Goal: Task Accomplishment & Management: Manage account settings

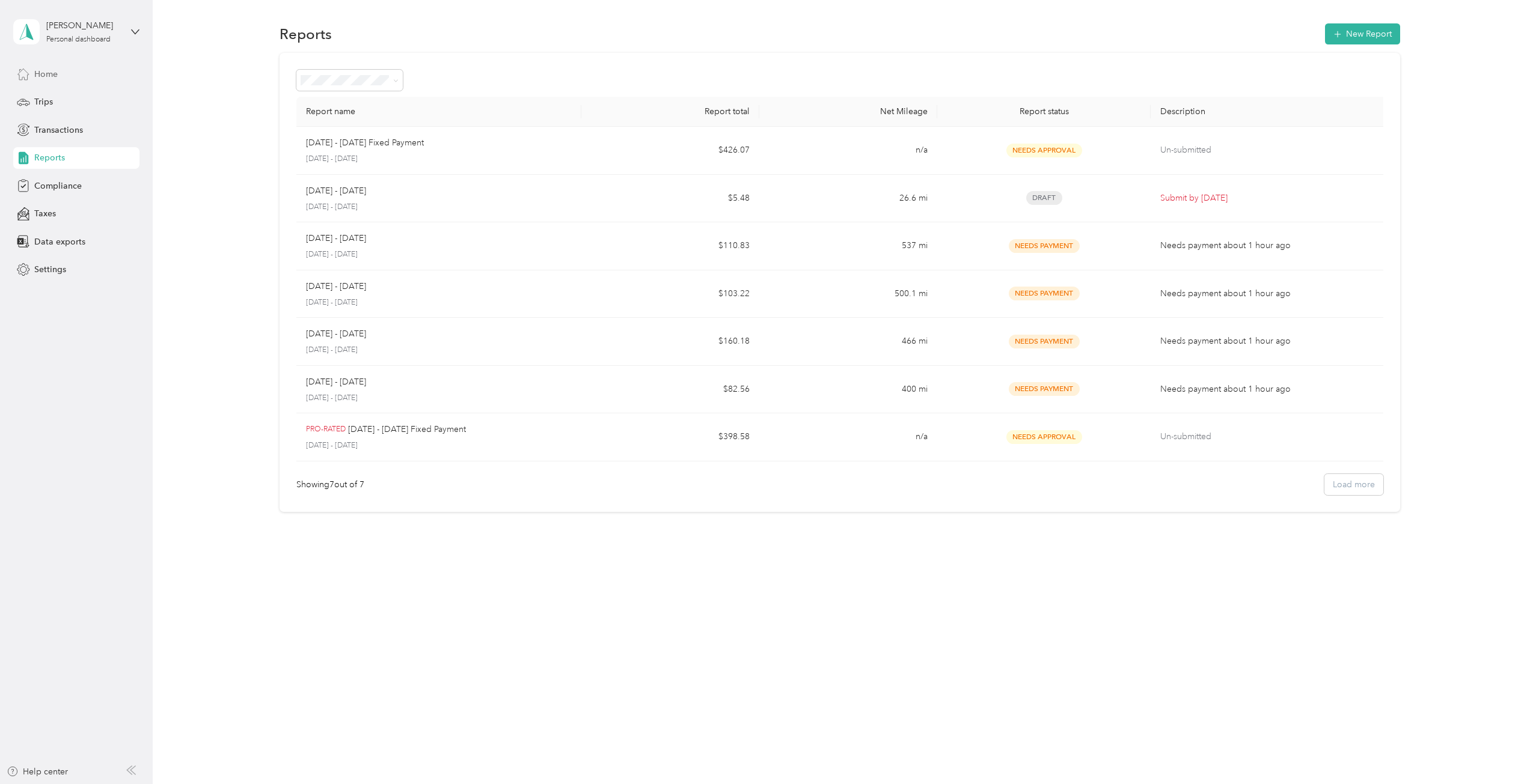
click at [44, 80] on span "Home" at bounding box center [46, 74] width 23 height 12
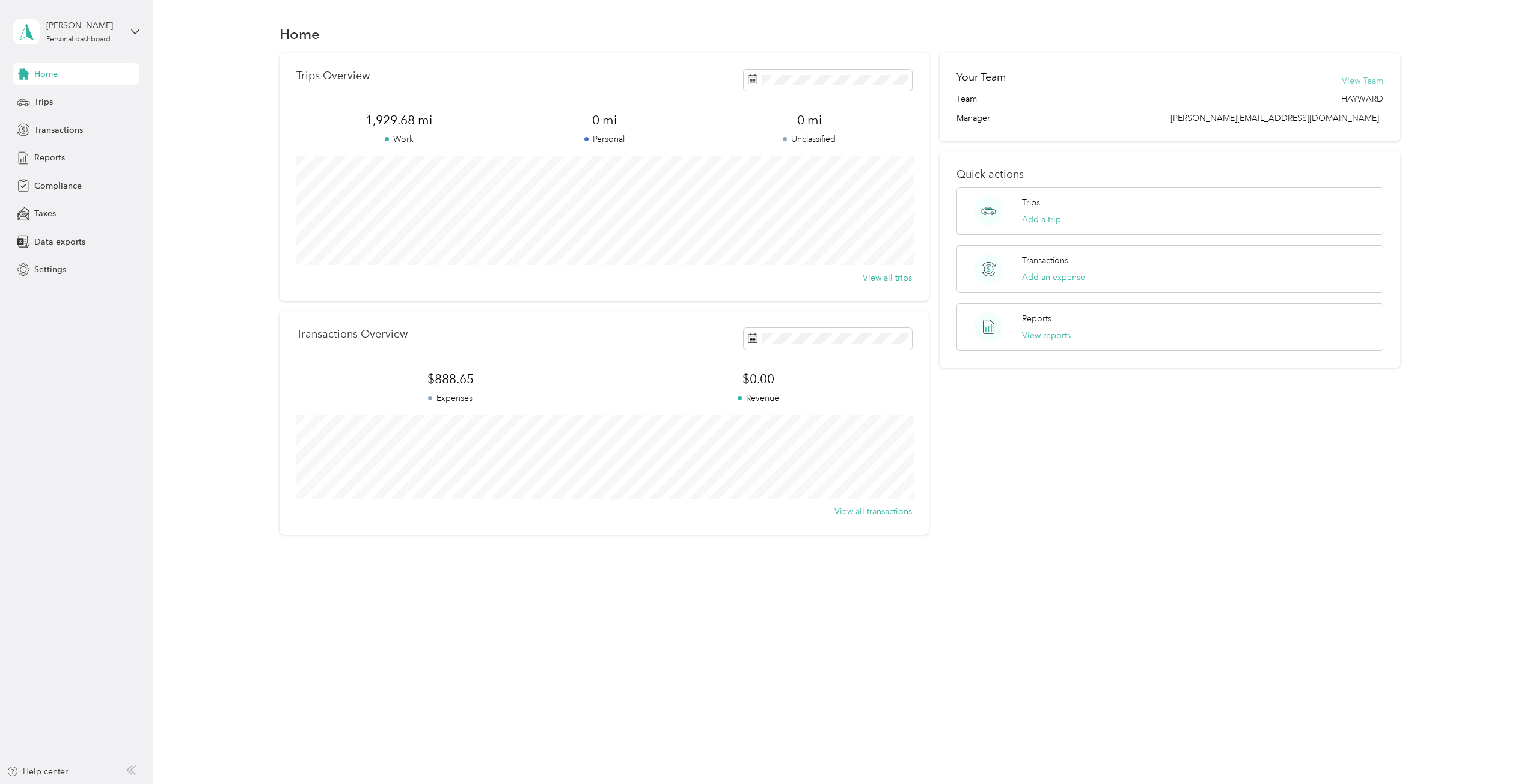
click at [1376, 78] on button "View Team" at bounding box center [1362, 81] width 41 height 12
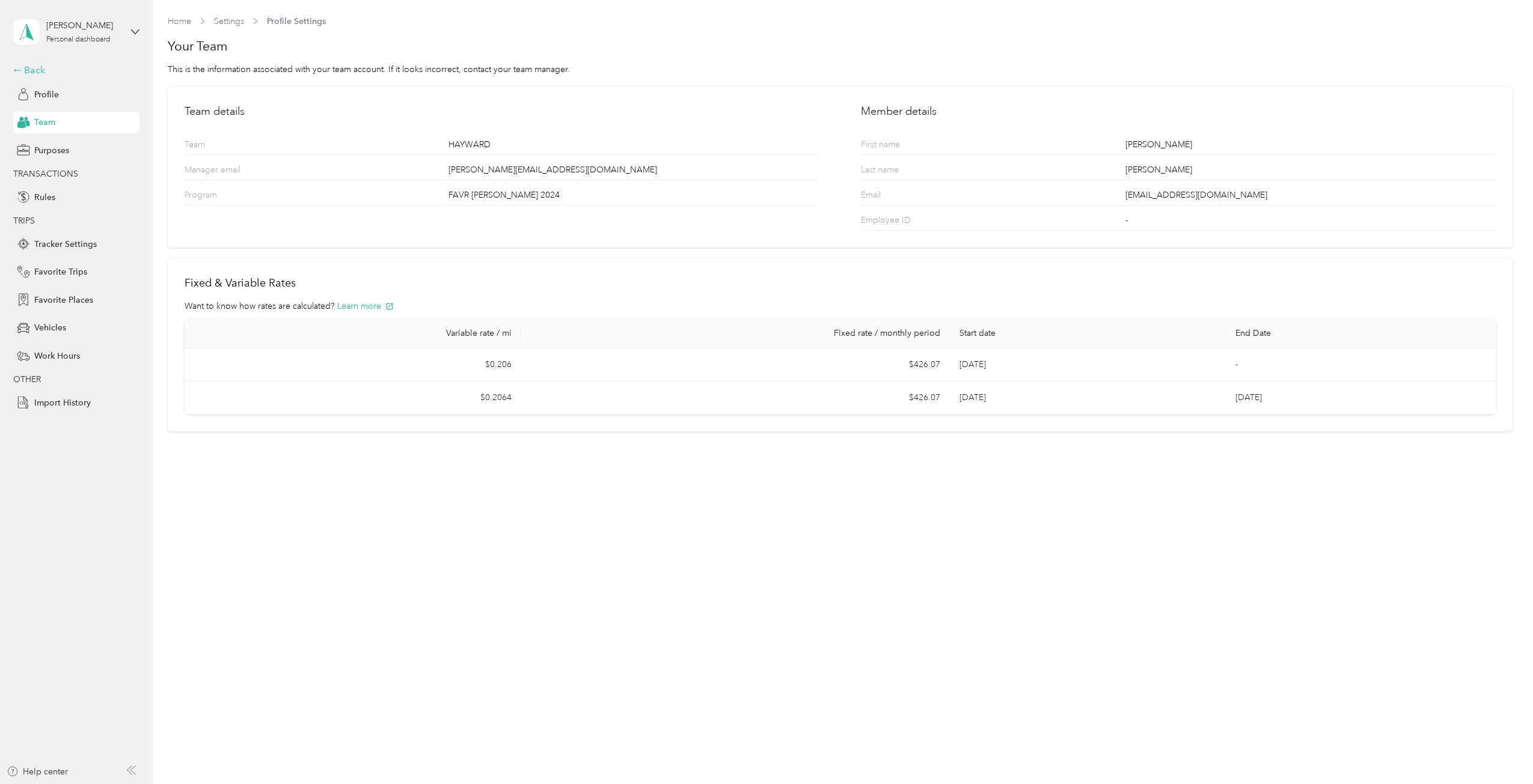
click at [37, 72] on div "Back" at bounding box center [73, 70] width 120 height 15
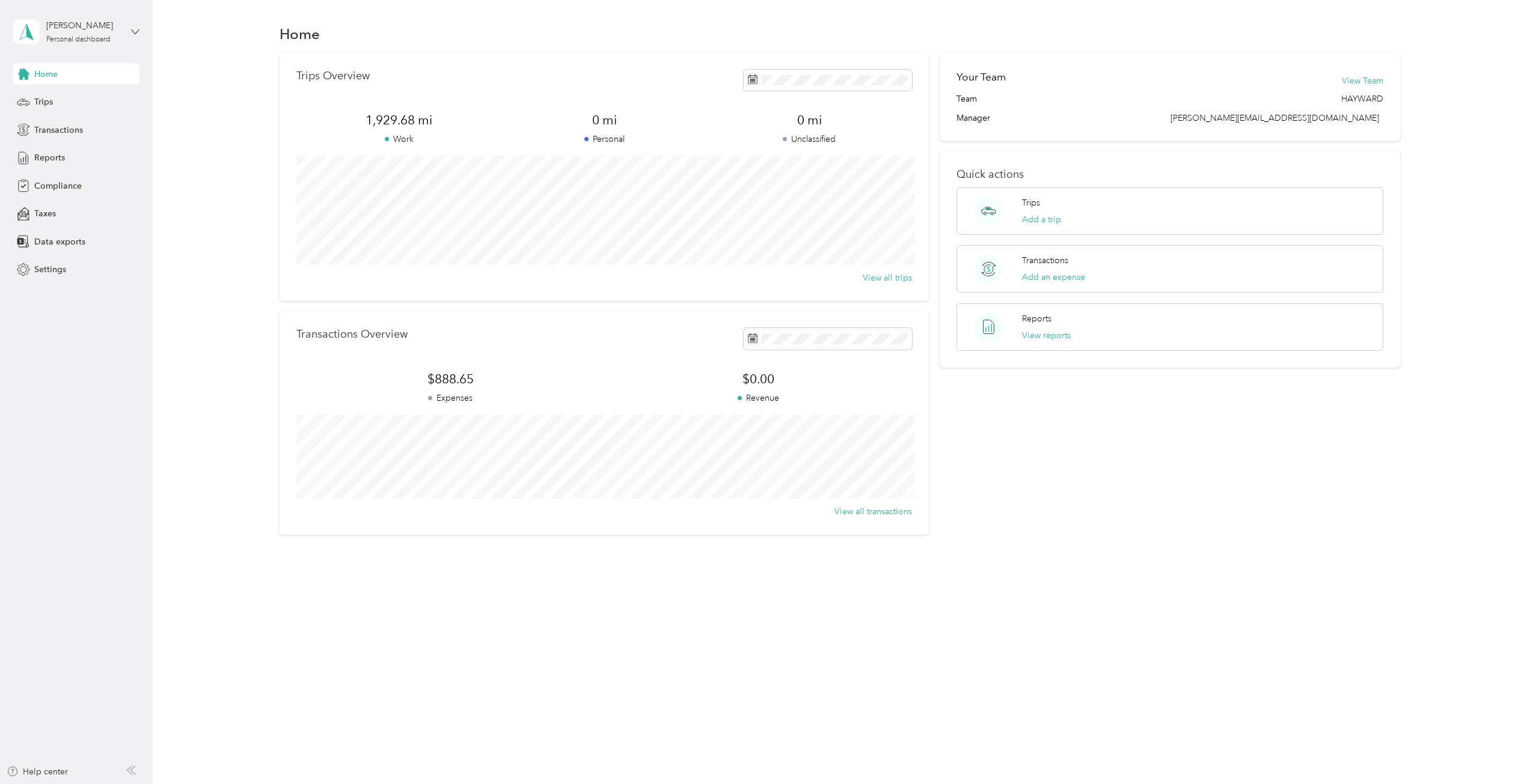
click at [134, 30] on icon at bounding box center [135, 32] width 9 height 9
click at [0, 595] on aside "[PERSON_NAME] Personal dashboard Home Trips Transactions Reports Compliance Tax…" at bounding box center [76, 392] width 152 height 784
click at [58, 270] on span "Settings" at bounding box center [50, 270] width 32 height 12
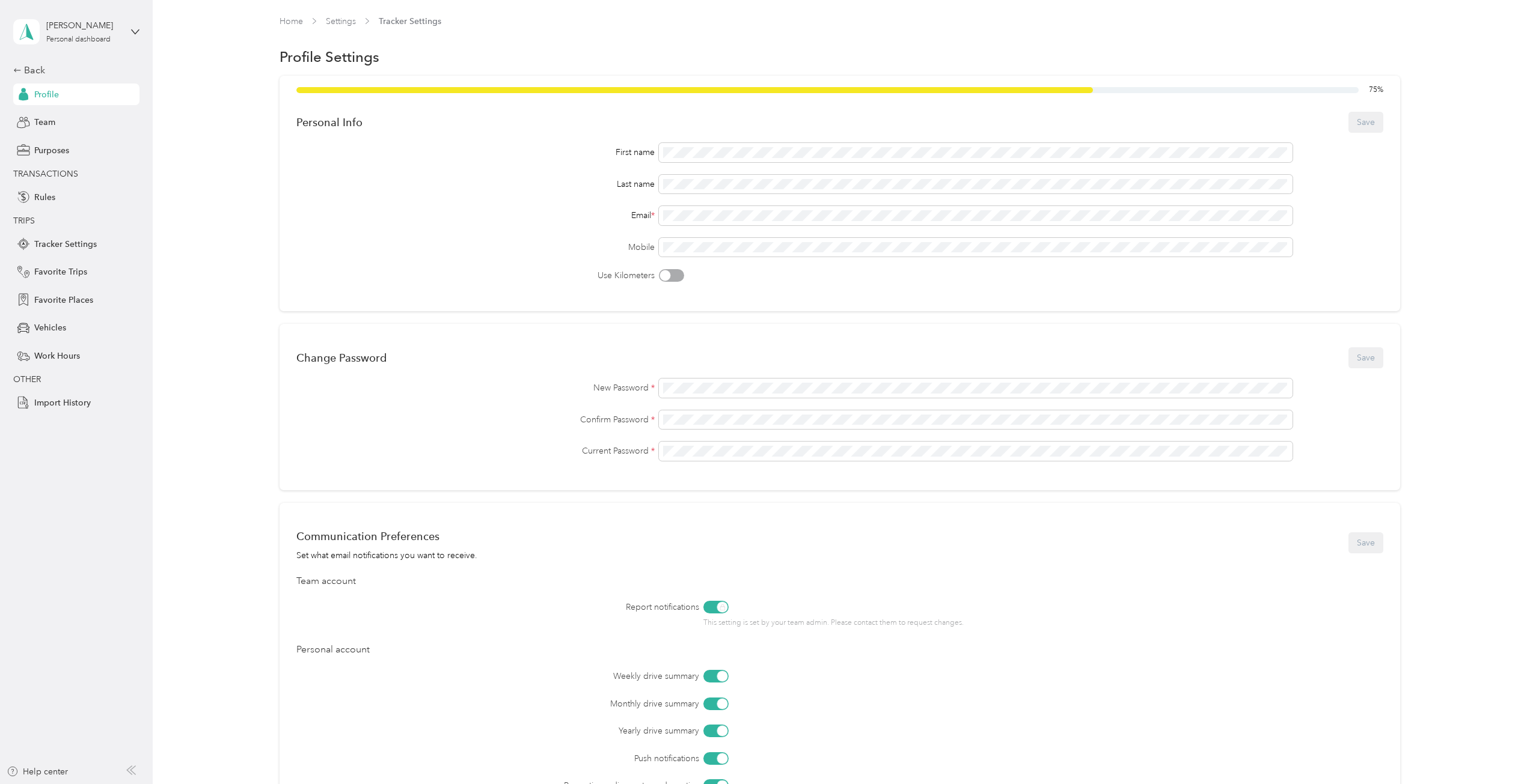
click at [337, 15] on span "Settings" at bounding box center [340, 21] width 30 height 12
click at [346, 16] on link "Settings" at bounding box center [340, 21] width 30 height 10
click at [297, 17] on link "Home" at bounding box center [292, 21] width 23 height 10
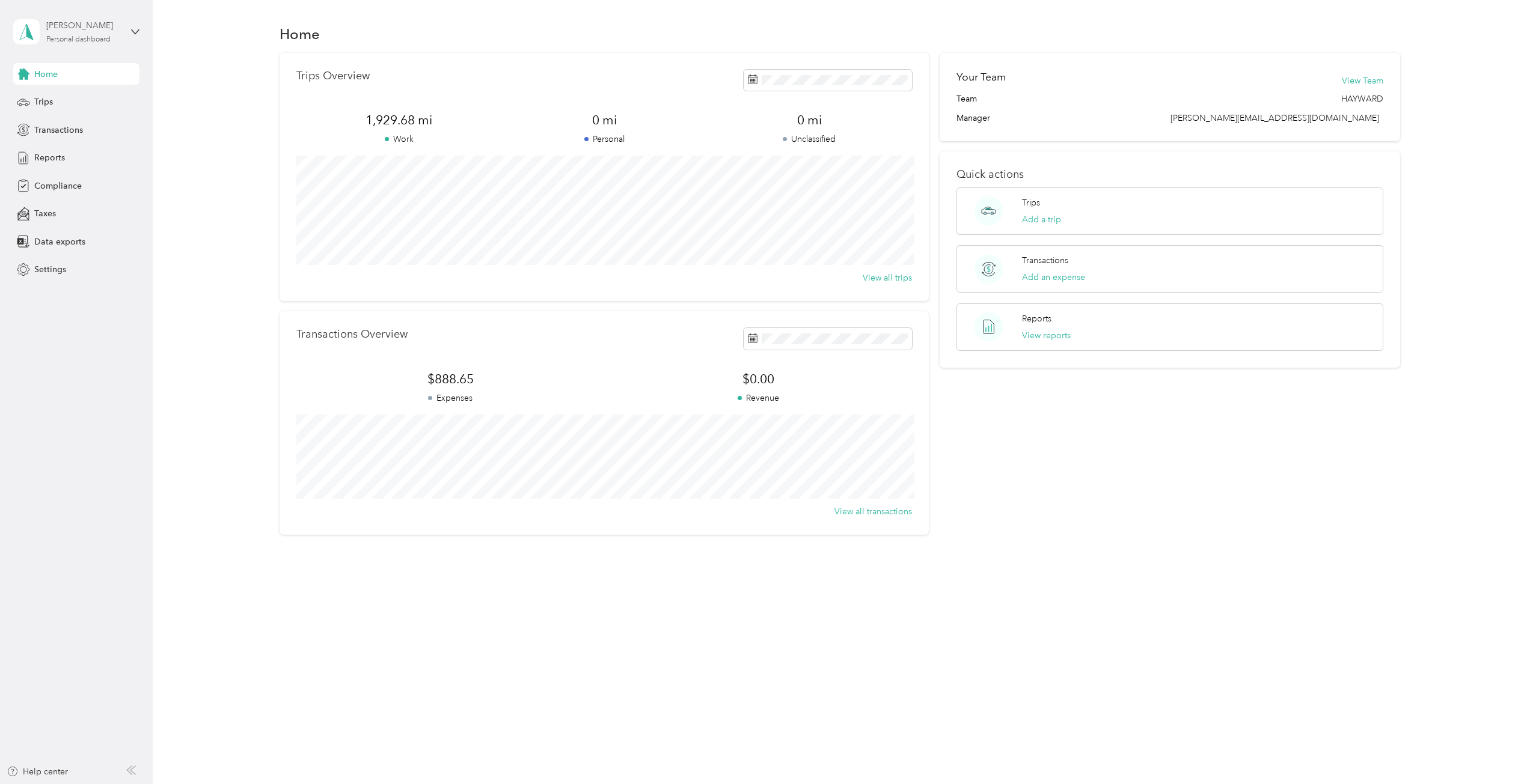
click at [115, 40] on div "[PERSON_NAME] Personal dashboard" at bounding box center [84, 31] width 75 height 24
click at [45, 104] on div "Log out" at bounding box center [140, 99] width 236 height 21
